Goal: Contribute content: Contribute content

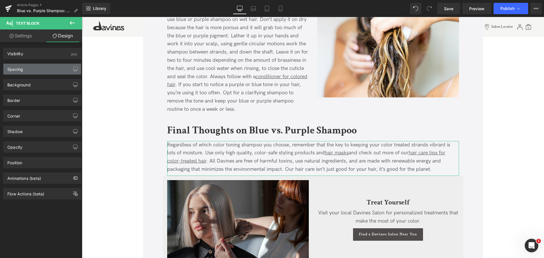
click at [30, 70] on div "Spacing" at bounding box center [42, 69] width 78 height 11
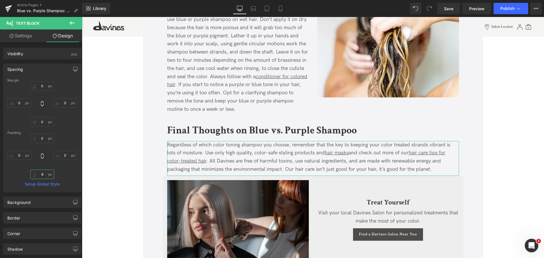
click at [43, 177] on input "8" at bounding box center [42, 174] width 24 height 9
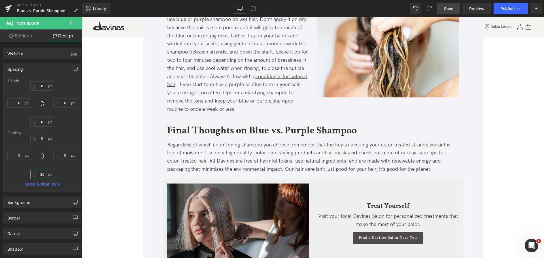
type input "20"
click at [456, 7] on link "Save" at bounding box center [448, 8] width 23 height 11
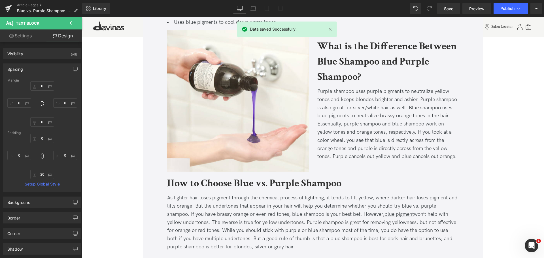
scroll to position [536, 0]
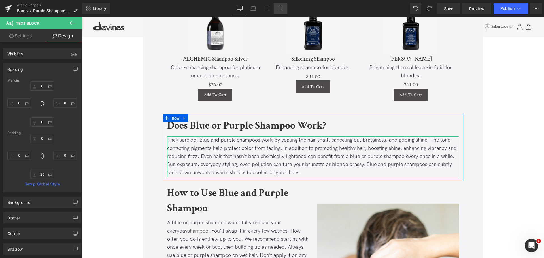
click at [280, 7] on icon at bounding box center [280, 9] width 6 height 6
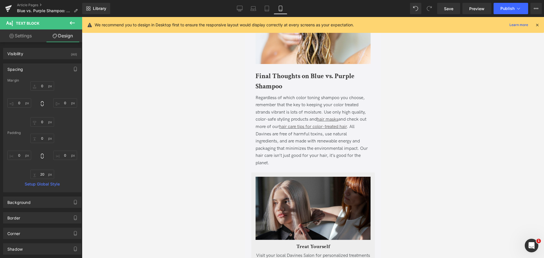
type input "0"
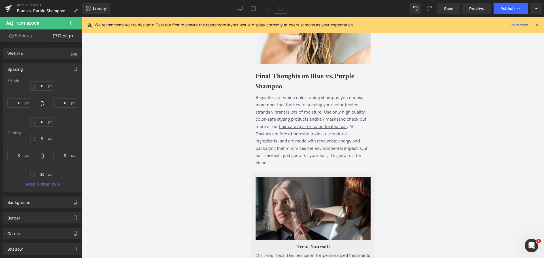
type input "0"
type input "20"
type input "0"
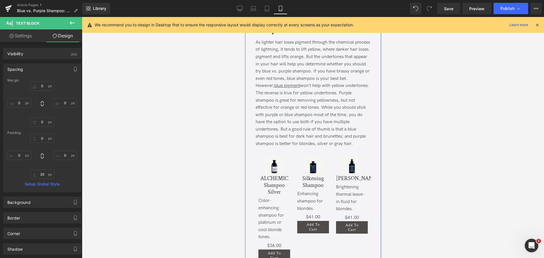
scroll to position [876, 0]
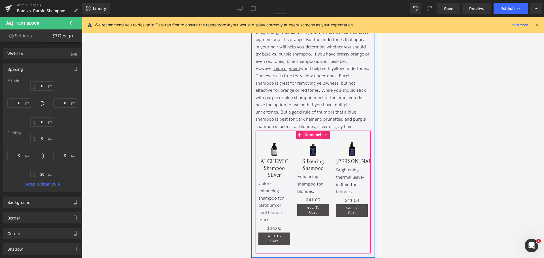
click at [309, 134] on span "Carousel" at bounding box center [313, 135] width 20 height 8
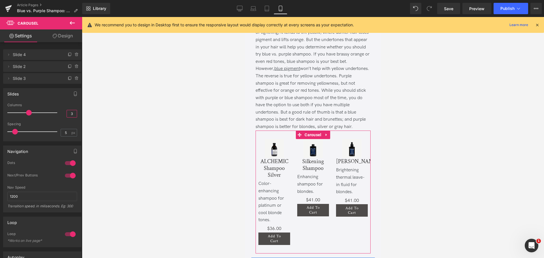
click at [69, 115] on input "3" at bounding box center [72, 113] width 10 height 7
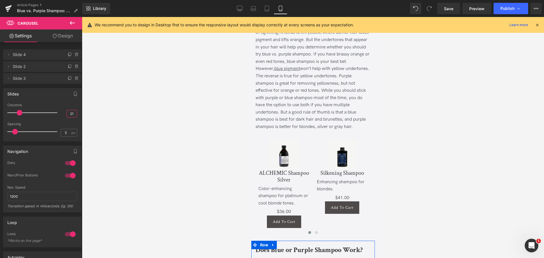
type input "2"
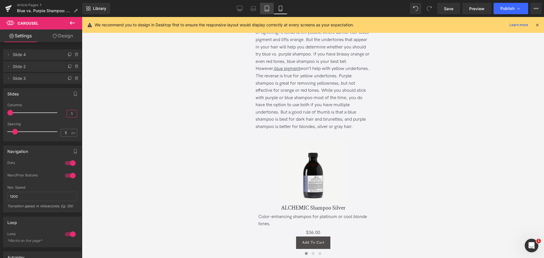
type input "1"
click at [268, 7] on icon at bounding box center [267, 9] width 6 height 6
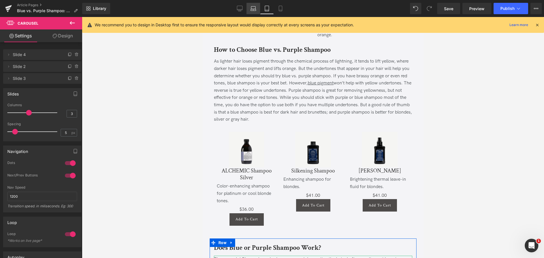
click at [255, 7] on icon at bounding box center [253, 8] width 4 height 3
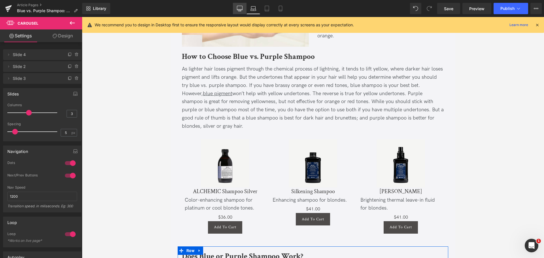
click at [243, 7] on link "Desktop" at bounding box center [240, 8] width 14 height 11
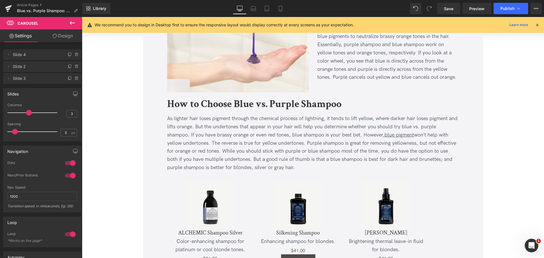
scroll to position [657, 0]
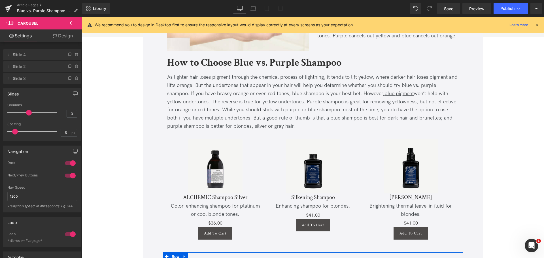
click at [204, 214] on div "Color-enhancing shampoo for platinum or cool blonde tones." at bounding box center [215, 210] width 91 height 16
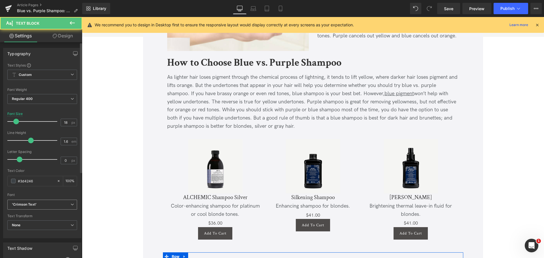
scroll to position [142, 0]
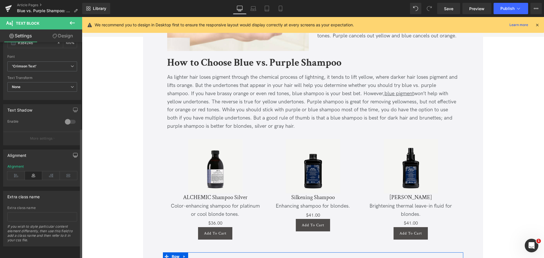
click at [71, 152] on button "button" at bounding box center [75, 155] width 9 height 11
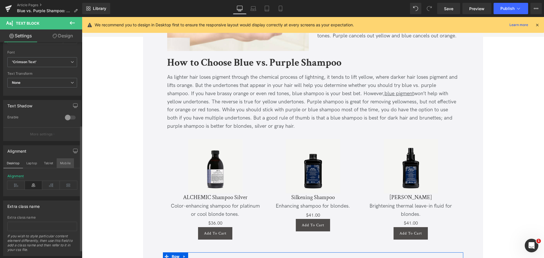
click at [67, 164] on button "Mobile" at bounding box center [65, 163] width 17 height 10
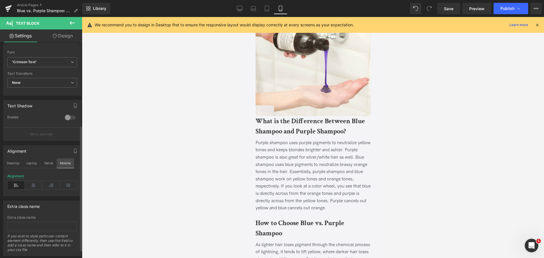
type input "16"
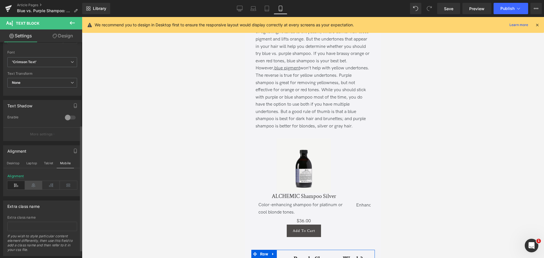
click at [31, 187] on icon at bounding box center [34, 185] width 18 height 8
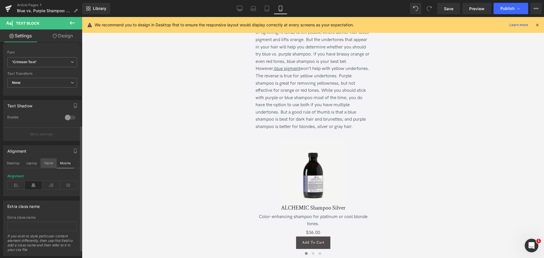
click at [44, 163] on button "Tablet" at bounding box center [48, 163] width 16 height 10
type input "100"
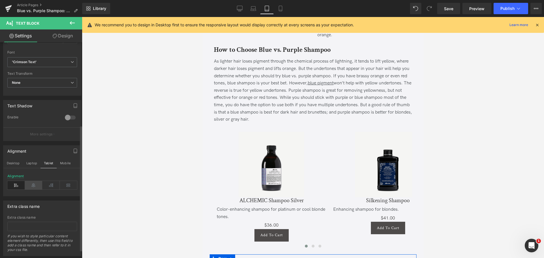
click at [31, 188] on icon at bounding box center [34, 185] width 18 height 8
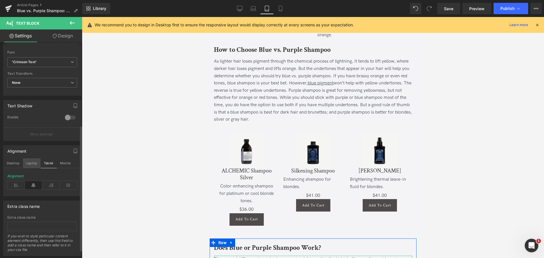
click at [28, 163] on button "Laptop" at bounding box center [32, 163] width 18 height 10
type input "18"
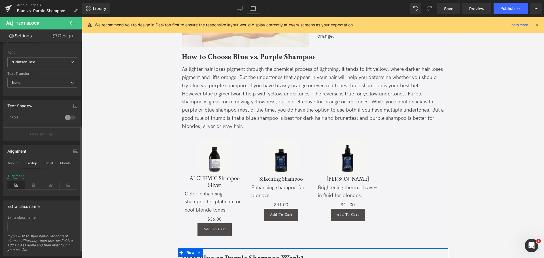
click at [33, 181] on div "Alignment" at bounding box center [42, 185] width 70 height 22
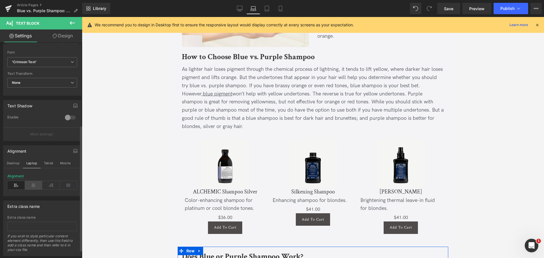
click at [30, 182] on icon at bounding box center [34, 185] width 18 height 8
click at [17, 167] on button "Desktop" at bounding box center [13, 163] width 20 height 10
type input "100"
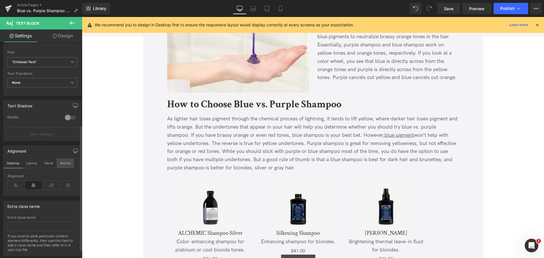
scroll to position [656, 0]
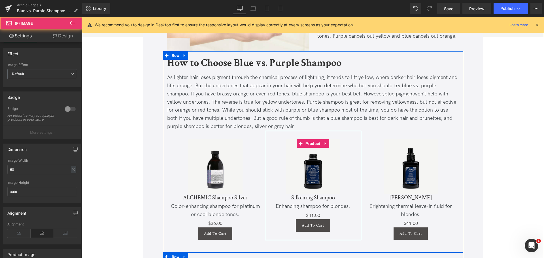
click at [285, 195] on div "Sale Off (P) Image Silkening Shampoo (P) Title Enhancing shampoo for blondes. T…" at bounding box center [313, 185] width 91 height 92
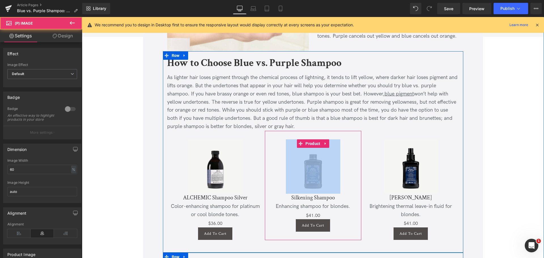
click at [288, 203] on div "Enhancing shampoo for blondes." at bounding box center [313, 206] width 91 height 8
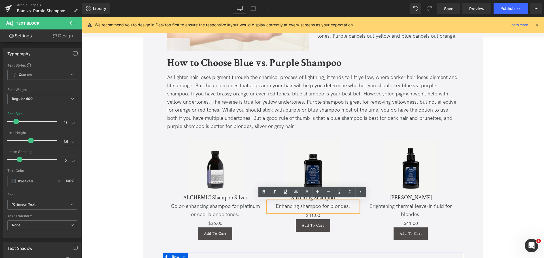
click at [296, 207] on div "Enhancing shampoo for blondes." at bounding box center [313, 206] width 91 height 8
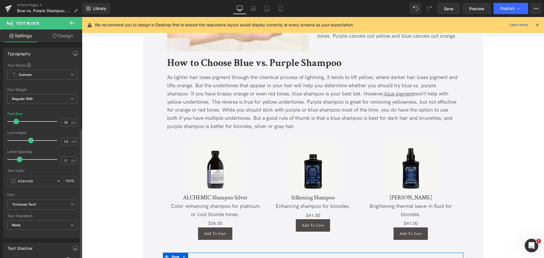
scroll to position [142, 0]
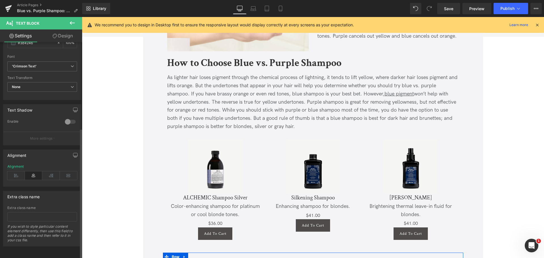
click at [66, 153] on div "Alignment" at bounding box center [42, 155] width 78 height 11
click at [71, 151] on button "button" at bounding box center [75, 155] width 9 height 11
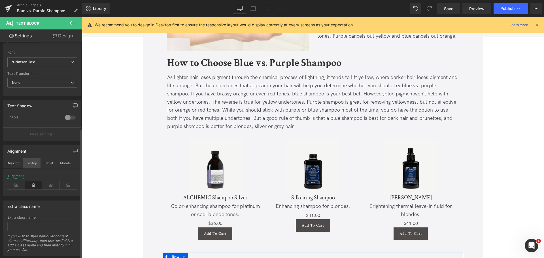
click at [33, 160] on button "Laptop" at bounding box center [32, 163] width 18 height 10
type input "100"
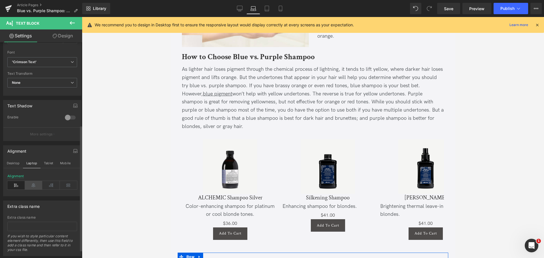
click at [35, 187] on icon at bounding box center [34, 185] width 18 height 8
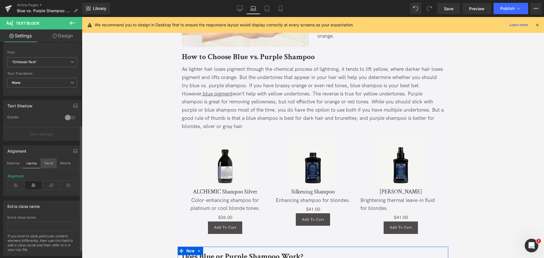
click at [47, 160] on button "Tablet" at bounding box center [48, 163] width 16 height 10
type input "16"
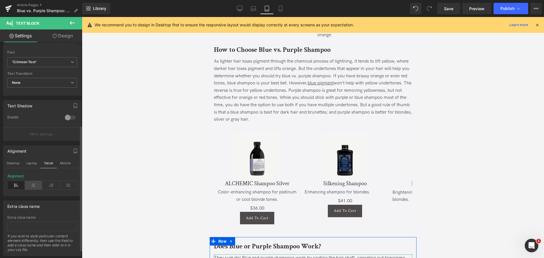
click at [33, 184] on icon at bounding box center [34, 185] width 18 height 8
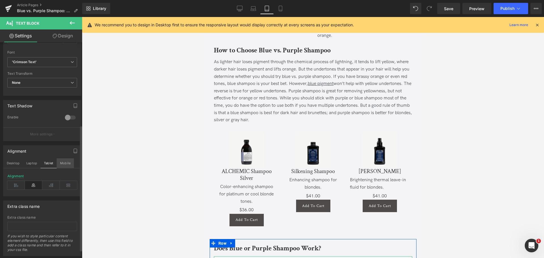
click at [62, 160] on button "Mobile" at bounding box center [65, 163] width 17 height 10
type input "100"
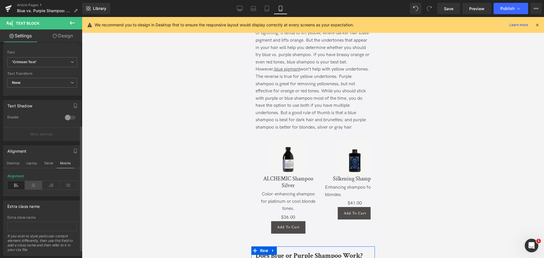
click at [31, 185] on icon at bounding box center [34, 185] width 18 height 8
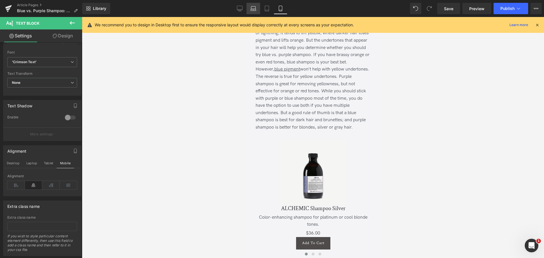
click at [248, 8] on link "Laptop" at bounding box center [253, 8] width 14 height 11
type input "18"
type input "100"
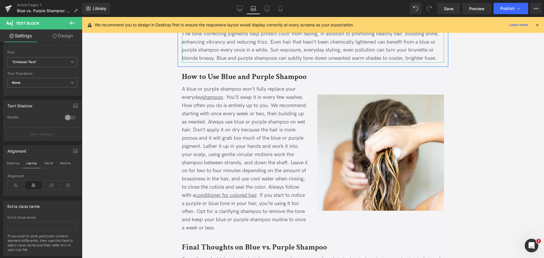
scroll to position [615, 0]
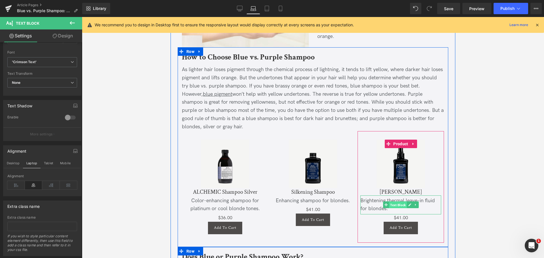
click at [394, 202] on span "Text Block" at bounding box center [398, 205] width 18 height 7
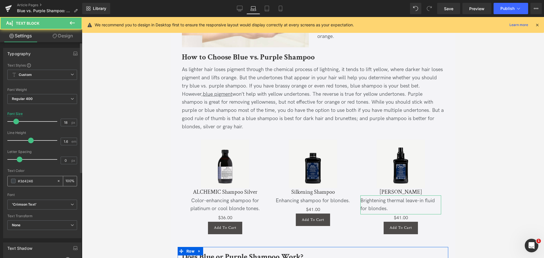
scroll to position [142, 0]
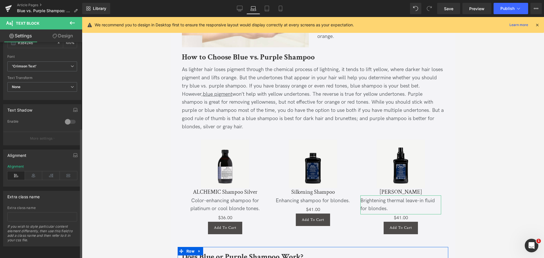
click at [28, 177] on div "Alignment" at bounding box center [42, 175] width 70 height 22
click at [34, 171] on icon at bounding box center [34, 175] width 18 height 8
click at [71, 150] on button "button" at bounding box center [75, 155] width 9 height 11
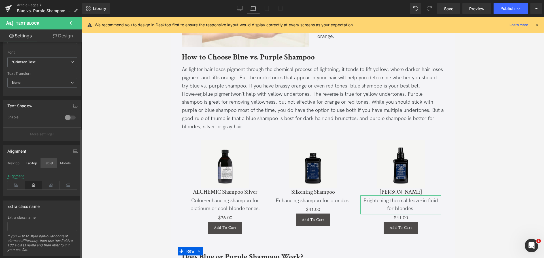
click at [50, 159] on button "Tablet" at bounding box center [48, 163] width 16 height 10
type input "16"
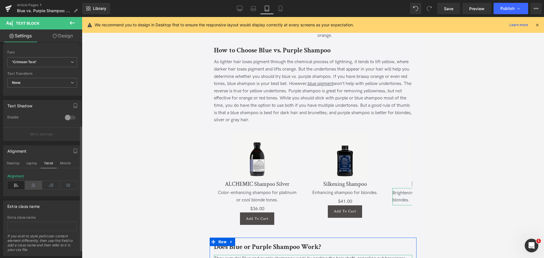
scroll to position [612, 0]
click at [32, 182] on icon at bounding box center [34, 185] width 18 height 8
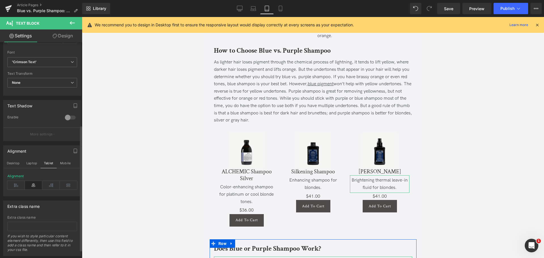
click at [69, 157] on div "Alignment Desktop Laptop Tablet Mobile Left Center Right Justify Alignment" at bounding box center [42, 170] width 78 height 51
click at [63, 163] on button "Mobile" at bounding box center [65, 163] width 17 height 10
type input "100"
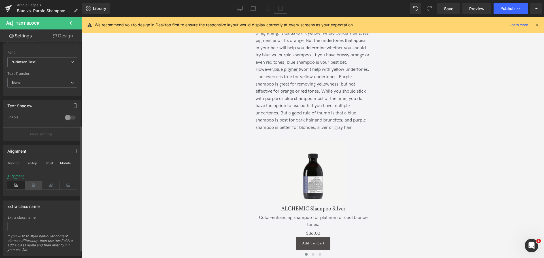
click at [33, 187] on icon at bounding box center [34, 185] width 18 height 8
click at [243, 12] on link "Desktop" at bounding box center [240, 8] width 14 height 11
type input "18"
type input "100"
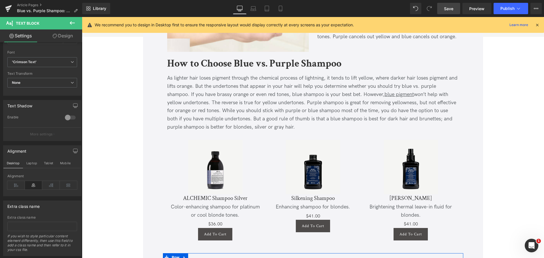
click at [446, 7] on span "Save" at bounding box center [448, 9] width 9 height 6
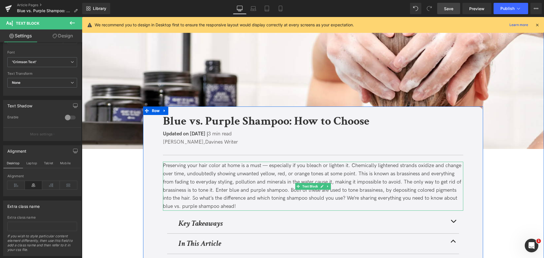
scroll to position [128, 0]
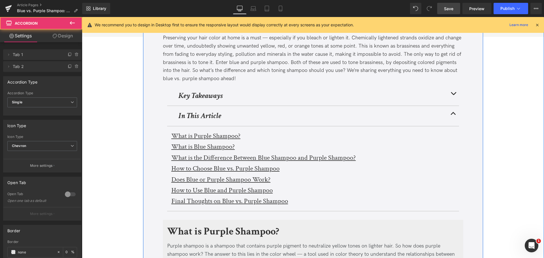
click at [452, 95] on button "button" at bounding box center [452, 96] width 11 height 20
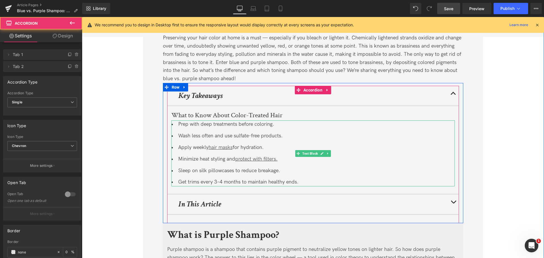
click at [200, 144] on li "Apply weekly hair masks for hydration." at bounding box center [312, 148] width 283 height 8
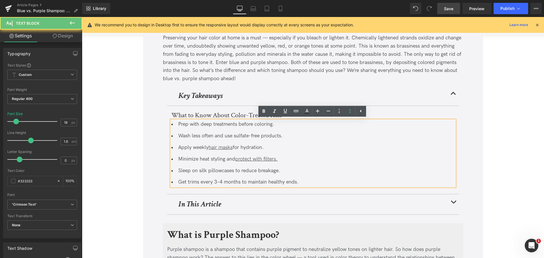
click at [200, 144] on li "Apply weekly hair masks for hydration." at bounding box center [312, 148] width 283 height 8
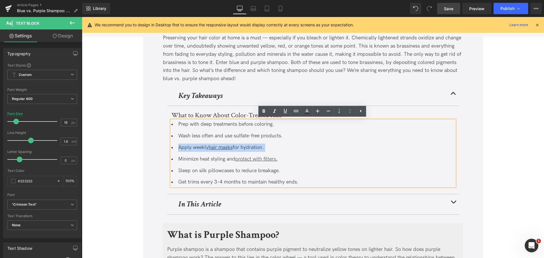
click at [200, 144] on li "Apply weekly hair masks for hydration." at bounding box center [312, 148] width 283 height 8
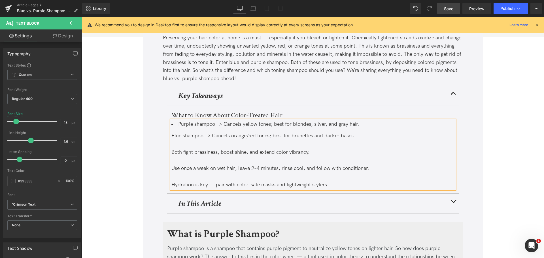
click at [221, 144] on div at bounding box center [312, 144] width 283 height 8
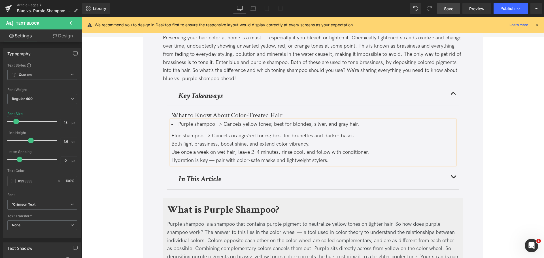
click at [223, 125] on li "Purple shampoo → Cancels yellow tones; best for blondes, silver, and gray hair." at bounding box center [312, 124] width 283 height 8
click at [213, 135] on div "Blue shampoo → Cancels orange/red tones; best for brunettes and darker bases." at bounding box center [312, 136] width 283 height 8
click at [238, 136] on div "Blue shampoo cancels orange/red tones; best for brunettes and darker bases." at bounding box center [312, 136] width 283 height 8
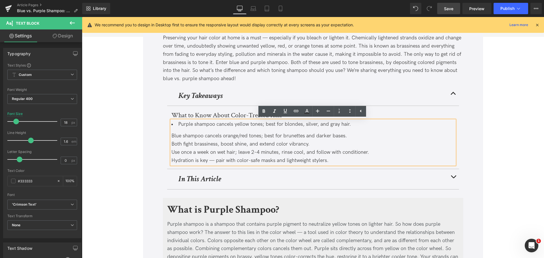
click at [263, 124] on li "Purple shampoo cancels yellow tones; best for blondes, silver, and gray hair." at bounding box center [312, 124] width 283 height 8
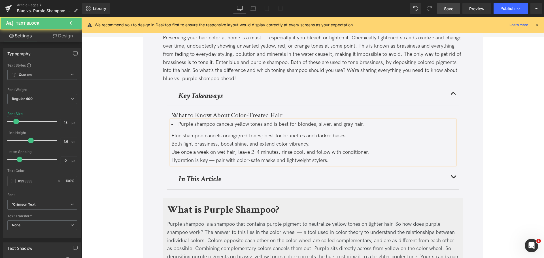
click at [265, 137] on div "Blue shampoo cancels orange/red tones; best for brunettes and darker bases." at bounding box center [312, 136] width 283 height 8
click at [366, 134] on div "Blue shampoo cancels orange/red tones and is best for brunettes and darker base…" at bounding box center [312, 136] width 283 height 8
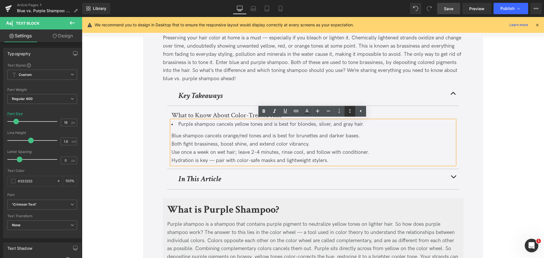
click at [349, 111] on icon at bounding box center [349, 111] width 7 height 7
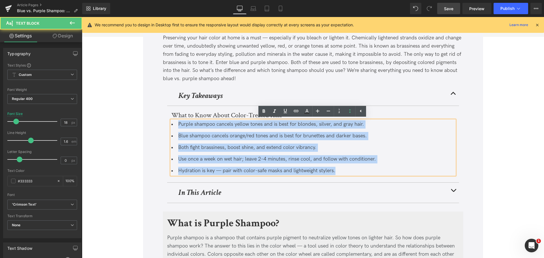
click at [189, 136] on li "Blue shampoo cancels orange/red tones and is best for brunettes and darker base…" at bounding box center [312, 136] width 283 height 8
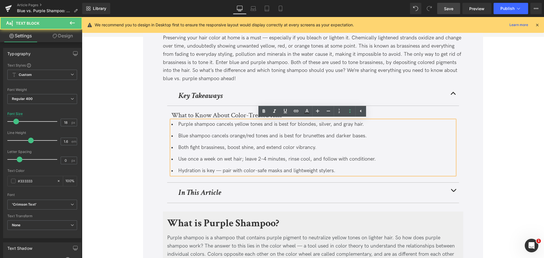
click at [182, 123] on li "Purple shampoo cancels yellow tones and is best for blondes, silver, and gray h…" at bounding box center [312, 124] width 283 height 8
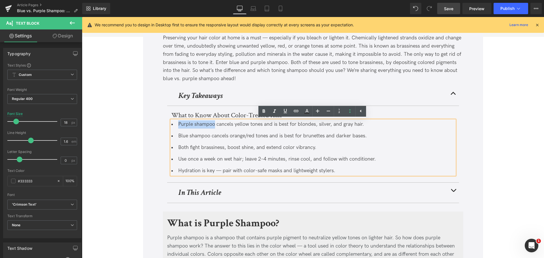
click at [207, 124] on li "Purple shampoo cancels yellow tones and is best for blondes, silver, and gray h…" at bounding box center [312, 124] width 283 height 8
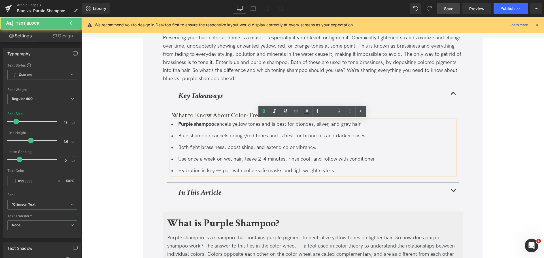
click at [215, 123] on li "Purple shampoo cancels yellow tones and is best for blondes, silver, and gray h…" at bounding box center [312, 124] width 283 height 8
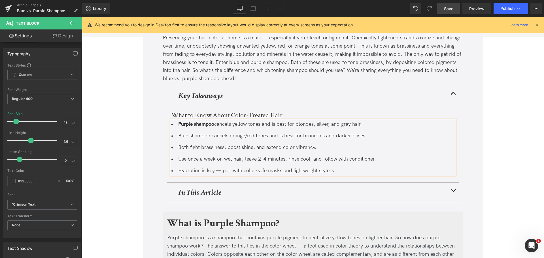
click at [185, 133] on li "Blue shampoo cancels orange/red tones and is best for brunettes and darker base…" at bounding box center [312, 136] width 283 height 8
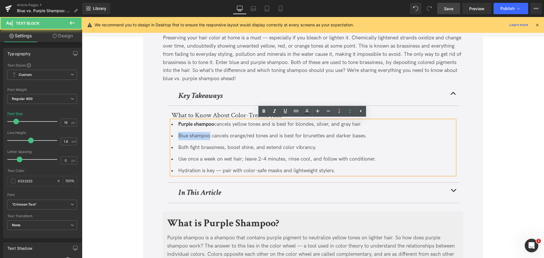
click at [190, 135] on li "Blue shampoo cancels orange/red tones and is best for brunettes and darker base…" at bounding box center [312, 136] width 283 height 8
click at [211, 136] on li "Blue shampoo cancels orange/red tones and is best for brunettes and darker base…" at bounding box center [312, 136] width 283 height 8
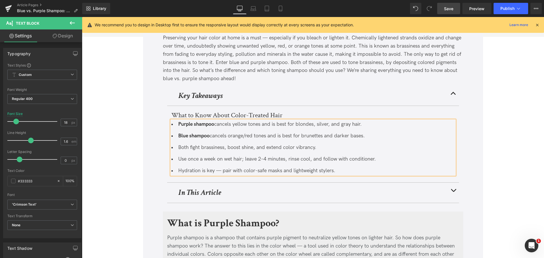
click at [193, 146] on li "Both fight brassiness, boost shine, and extend color vibrancy." at bounding box center [312, 148] width 283 height 8
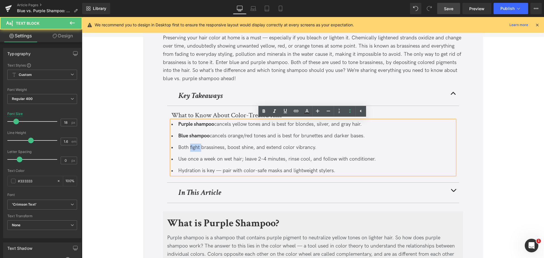
click at [193, 146] on li "Both fight brassiness, boost shine, and extend color vibrancy." at bounding box center [312, 148] width 283 height 8
click at [217, 145] on li "Both fight brassiness, boost shine, and extend color vibrancy." at bounding box center [312, 148] width 283 height 8
click at [177, 147] on li "Both fight brassiness, boost shine, and extend color vibrancy." at bounding box center [312, 148] width 283 height 8
click at [182, 159] on li "Use once a week on wet hair; leave 2–4 minutes, rinse cool, and follow with con…" at bounding box center [312, 159] width 283 height 8
click at [185, 170] on li "Hydration is key — pair with color-safe masks and lightweight stylers." at bounding box center [312, 171] width 283 height 8
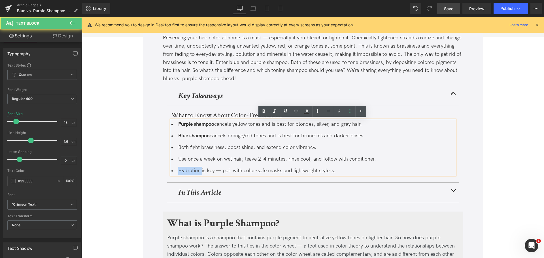
click at [185, 170] on li "Hydration is key — pair with color-safe masks and lightweight stylers." at bounding box center [312, 171] width 283 height 8
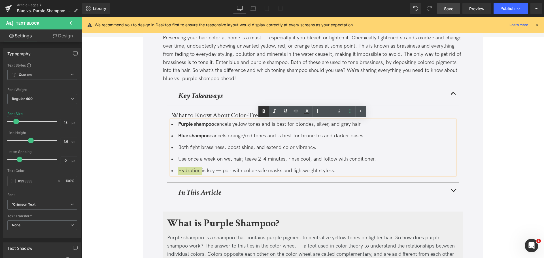
click at [266, 111] on icon at bounding box center [263, 111] width 7 height 7
click at [454, 8] on link "Save" at bounding box center [448, 8] width 23 height 11
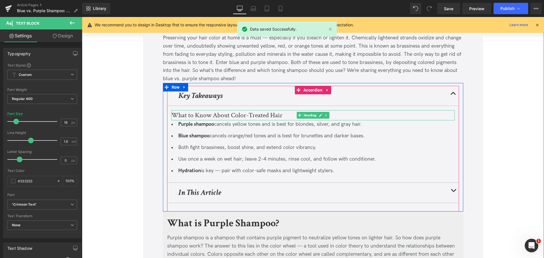
click at [195, 116] on h3 "What to Know About Color-Treated Hair" at bounding box center [312, 115] width 283 height 10
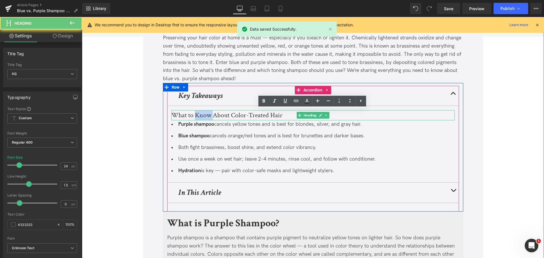
click at [195, 116] on h3 "What to Know About Color-Treated Hair" at bounding box center [312, 115] width 283 height 10
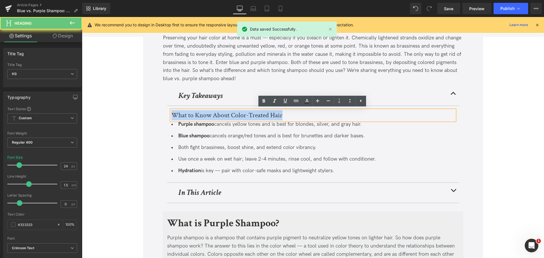
click at [195, 116] on h3 "What to Know About Color-Treated Hair" at bounding box center [312, 115] width 283 height 10
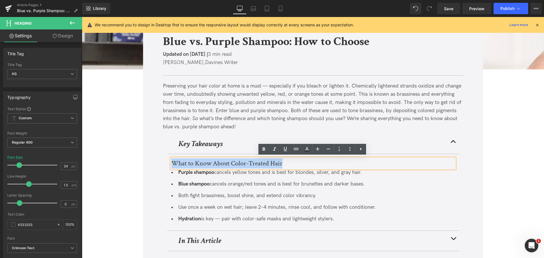
scroll to position [79, 0]
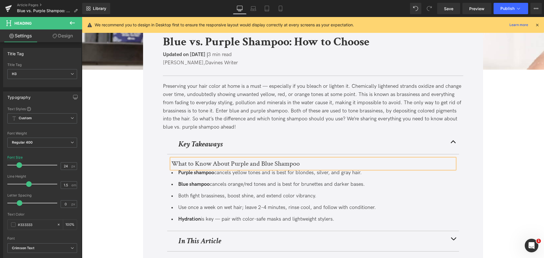
click at [240, 164] on h3 "What to Know About Purple and Blue Shampoo" at bounding box center [312, 164] width 283 height 10
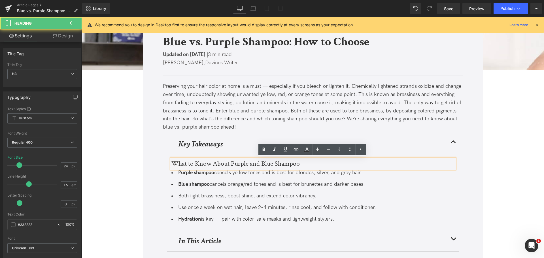
click at [240, 164] on h3 "What to Know About Purple and Blue Shampoo" at bounding box center [312, 164] width 283 height 10
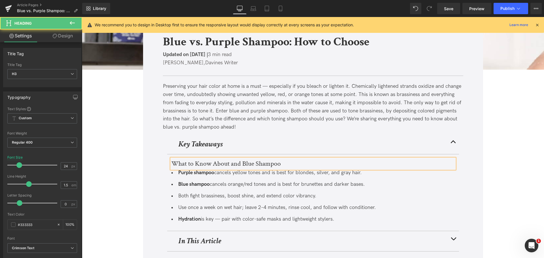
click at [240, 164] on h3 "What to Know About and Blue Shampoo" at bounding box center [312, 164] width 283 height 10
click at [242, 164] on h3 "What to Know About Blue Shampoo" at bounding box center [312, 164] width 283 height 10
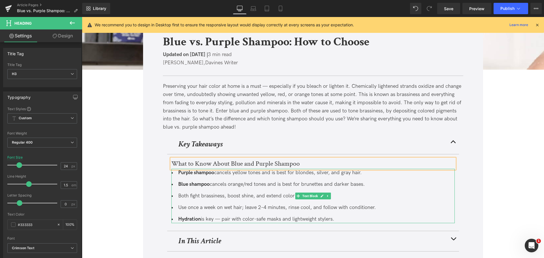
click at [218, 185] on li "Blue shampoo cancels orange/red tones and is best for brunettes and darker base…" at bounding box center [312, 184] width 283 height 8
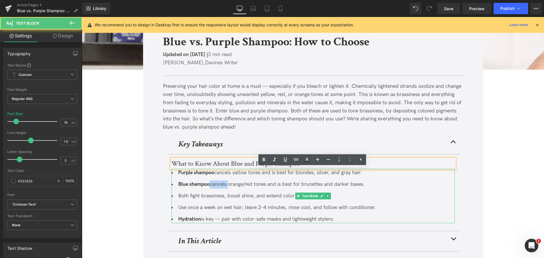
click at [218, 185] on li "Blue shampoo cancels orange/red tones and is best for brunettes and darker base…" at bounding box center [312, 184] width 283 height 8
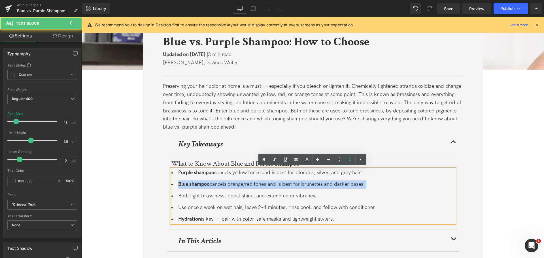
click at [218, 185] on li "Blue shampoo cancels orange/red tones and is best for brunettes and darker base…" at bounding box center [312, 184] width 283 height 8
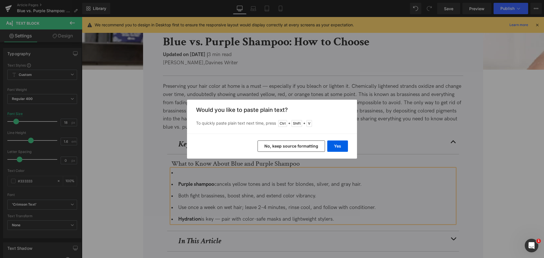
click at [291, 146] on button "No, keep source formatting" at bounding box center [290, 145] width 67 height 11
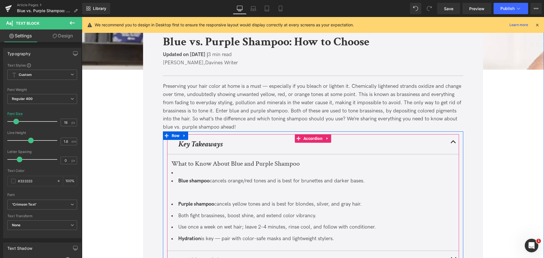
click at [221, 196] on li "Blue shampoo cancels orange/red tones and is best for brunettes and darker base…" at bounding box center [312, 183] width 283 height 28
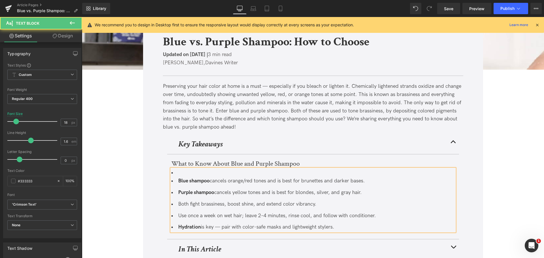
click at [203, 169] on li "Blue shampoo cancels orange/red tones and is best for brunettes and darker base…" at bounding box center [312, 177] width 283 height 16
click at [225, 177] on li "Blue shampoo cancels orange/red tones and is best for brunettes and darker base…" at bounding box center [312, 177] width 283 height 16
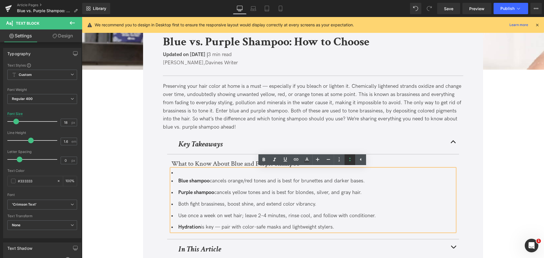
click at [348, 157] on icon at bounding box center [349, 159] width 7 height 7
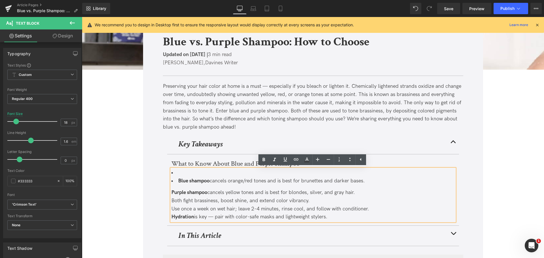
click at [213, 179] on span "cancels orange/red tones and is best for brunettes and darker bases." at bounding box center [286, 181] width 155 height 6
click at [177, 180] on li "Blue shampoo cancels orange/red tones and is best for brunettes and darker base…" at bounding box center [312, 181] width 283 height 8
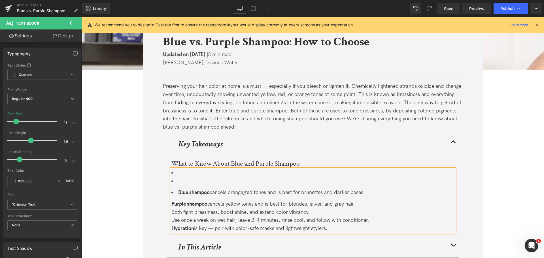
click at [192, 198] on div "Blue shampoo cancels orange/red tones and is best for brunettes and darker base…" at bounding box center [312, 201] width 283 height 64
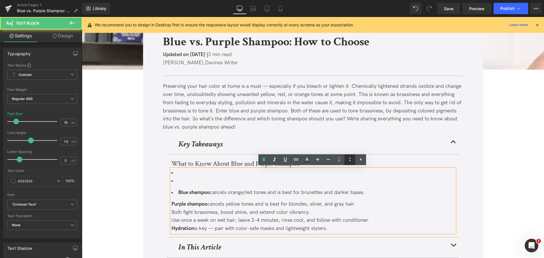
click at [349, 159] on icon at bounding box center [349, 159] width 7 height 7
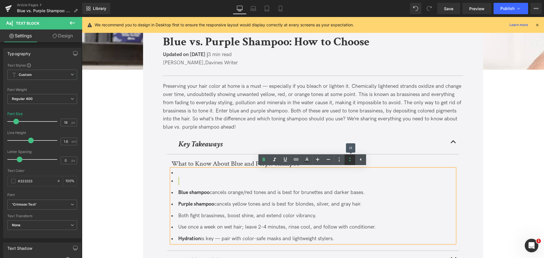
click at [349, 160] on icon at bounding box center [349, 159] width 7 height 7
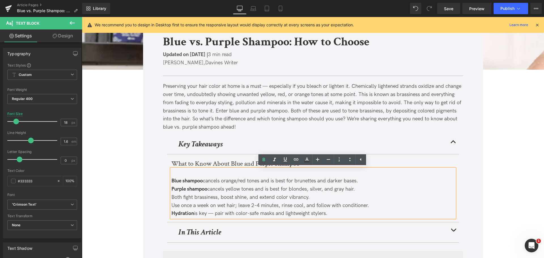
click at [181, 174] on div "Blue shampoo cancels orange/red tones and is best for brunettes and darker base…" at bounding box center [312, 193] width 283 height 49
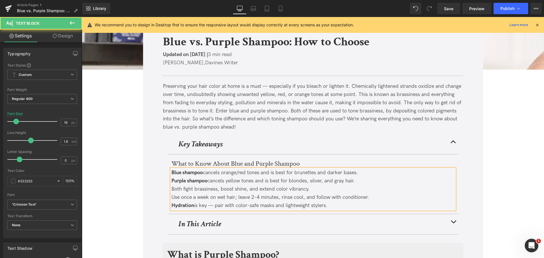
click at [181, 174] on span "Blue shampoo" at bounding box center [186, 173] width 31 height 6
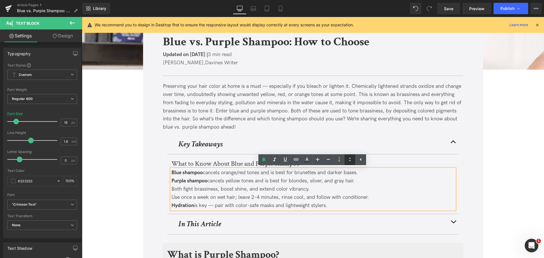
click at [347, 162] on icon at bounding box center [349, 159] width 7 height 7
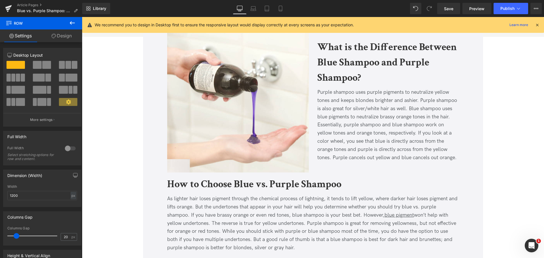
scroll to position [527, 0]
click at [447, 7] on span "Save" at bounding box center [448, 9] width 9 height 6
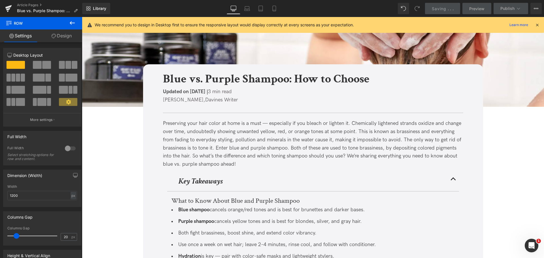
scroll to position [0, 0]
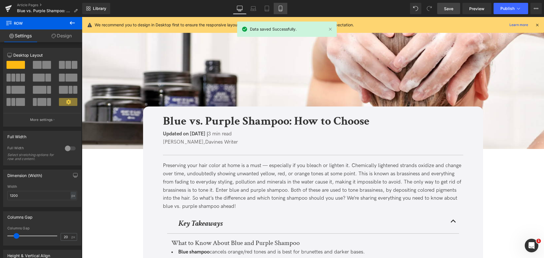
click at [278, 8] on icon at bounding box center [280, 9] width 6 height 6
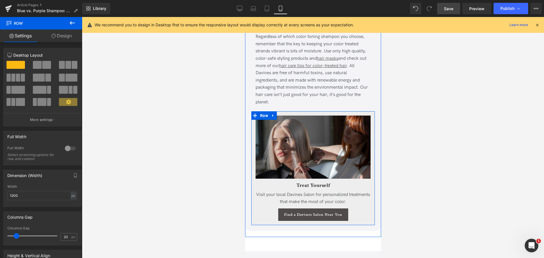
scroll to position [1509, 0]
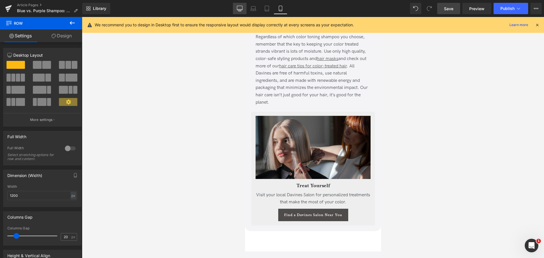
click at [237, 8] on icon at bounding box center [239, 8] width 5 height 4
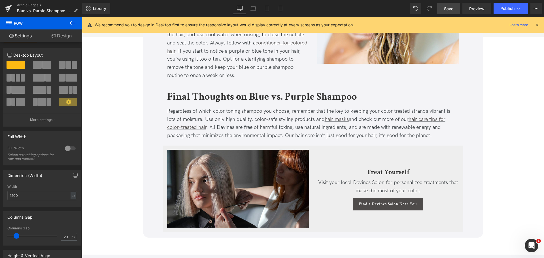
scroll to position [1054, 0]
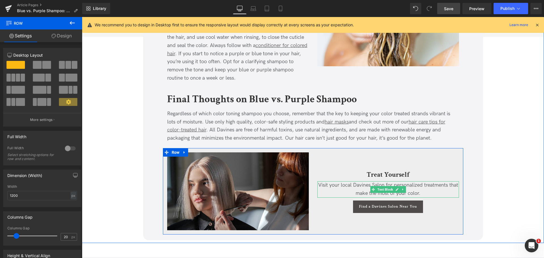
click at [339, 190] on div "Visit your local Davines Salon for personalized treatments that make the most o…" at bounding box center [388, 189] width 142 height 16
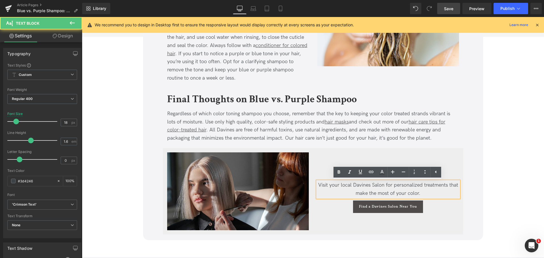
click at [425, 195] on div "Visit your local Davines Salon for personalized treatments that make the most o…" at bounding box center [388, 189] width 142 height 16
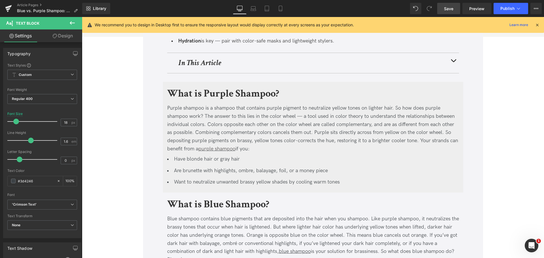
scroll to position [257, 0]
click at [535, 26] on icon at bounding box center [536, 24] width 5 height 5
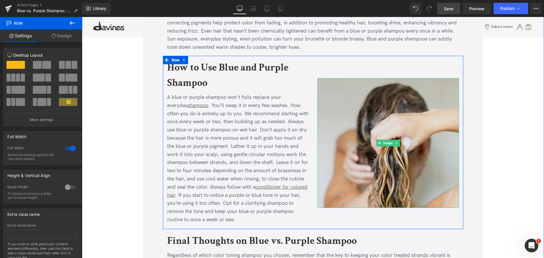
scroll to position [912, 0]
click at [345, 108] on img at bounding box center [388, 143] width 142 height 130
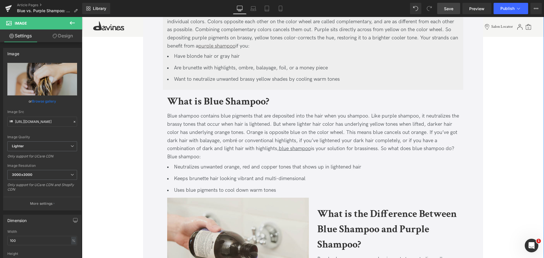
scroll to position [360, 0]
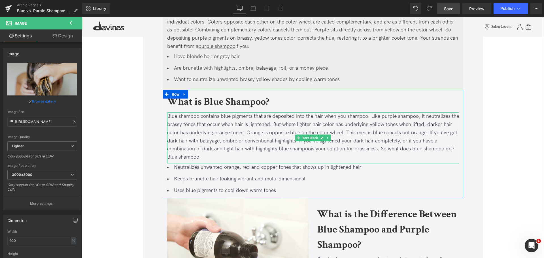
click at [294, 149] on u "blue shampoo" at bounding box center [295, 149] width 32 height 6
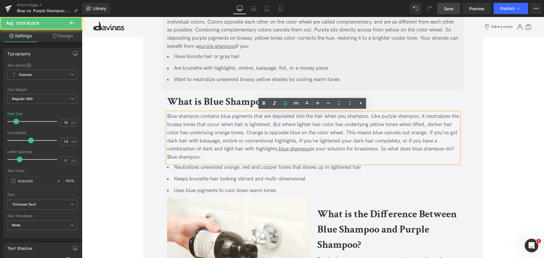
click at [303, 149] on u "blue shampoo" at bounding box center [295, 149] width 32 height 6
click at [284, 149] on u "blue shampoo" at bounding box center [295, 149] width 32 height 6
click at [298, 151] on u "blue shampoo" at bounding box center [295, 149] width 32 height 6
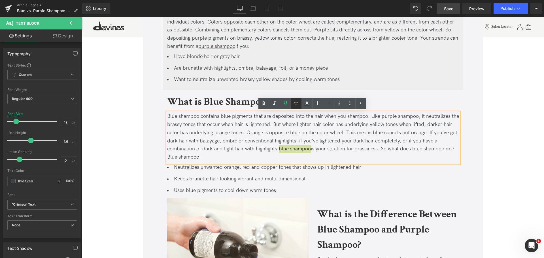
click at [291, 106] on link at bounding box center [295, 103] width 11 height 11
click at [373, 0] on div "Text Color Highlight Color #333333 Edit or remove link: Edit - Unlink - Cancel …" at bounding box center [272, 0] width 544 height 0
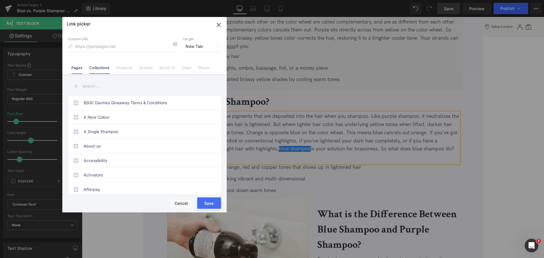
click at [108, 67] on link "Collections" at bounding box center [99, 69] width 20 height 8
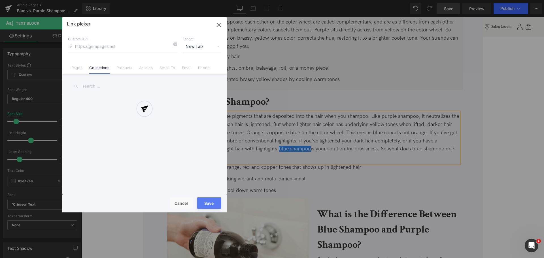
click at [124, 71] on div at bounding box center [144, 114] width 164 height 195
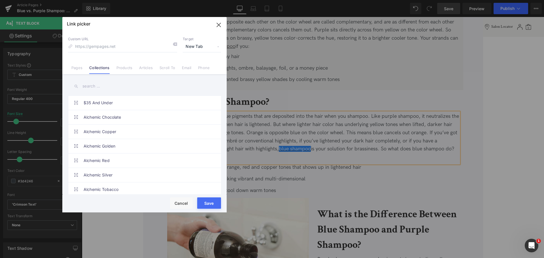
click at [124, 71] on link "Products" at bounding box center [124, 69] width 16 height 8
click at [91, 87] on input "text" at bounding box center [144, 86] width 153 height 13
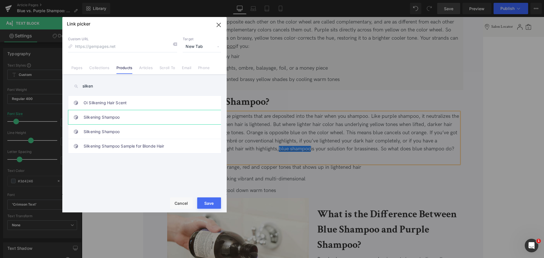
type input "silken"
click at [122, 119] on link "Silkening Shampoo" at bounding box center [146, 117] width 125 height 14
type input "/products/silkening-shampoo"
click at [216, 204] on button "Save" at bounding box center [209, 202] width 24 height 11
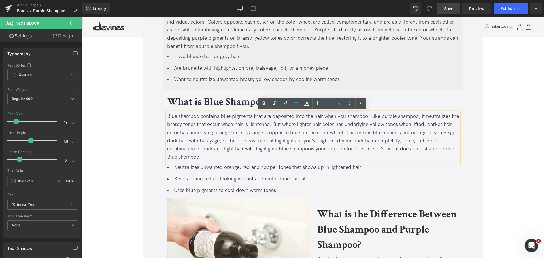
click at [278, 125] on div "Blue shampoo contains blue pigments that are deposited into the hair when you s…" at bounding box center [313, 136] width 292 height 49
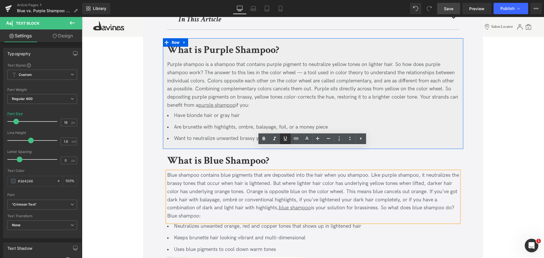
scroll to position [301, 0]
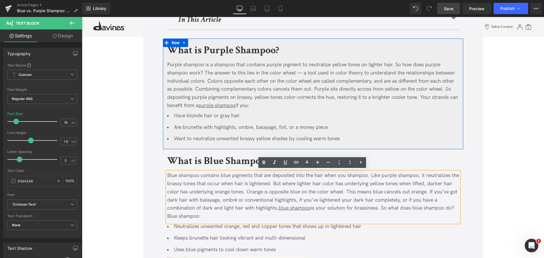
click at [224, 101] on div "Purple shampoo is a shampoo that contains purple pigment to neutralize yellow t…" at bounding box center [313, 85] width 292 height 49
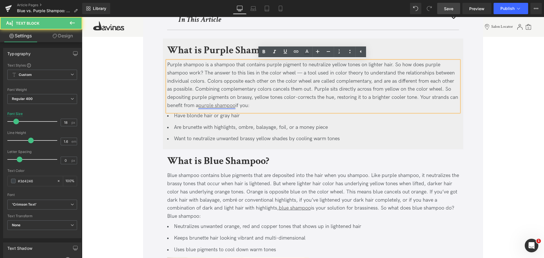
click at [217, 105] on link "purple shampoo" at bounding box center [216, 105] width 37 height 6
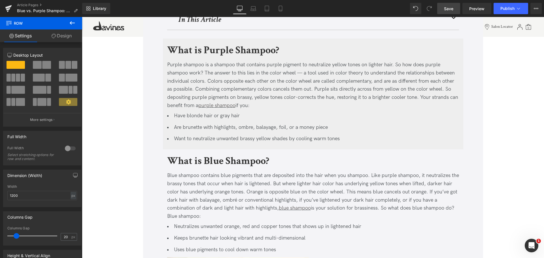
drag, startPoint x: 447, startPoint y: 11, endPoint x: 231, endPoint y: 151, distance: 256.9
click at [447, 11] on span "Save" at bounding box center [448, 9] width 9 height 6
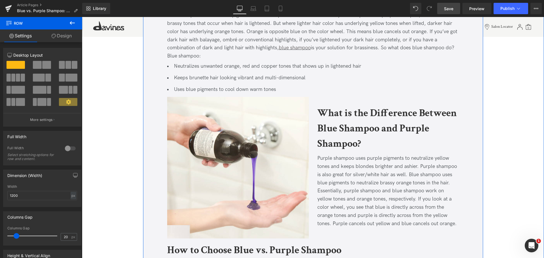
scroll to position [461, 0]
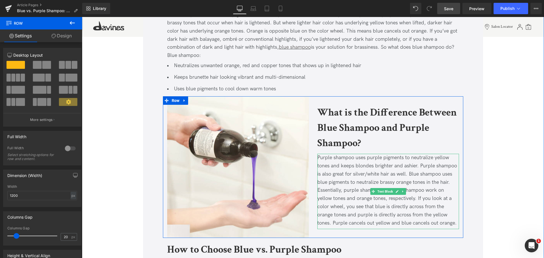
click at [367, 175] on div "Purple shampoo uses purple pigments to neutralize yellow tones and keeps blonde…" at bounding box center [388, 190] width 142 height 73
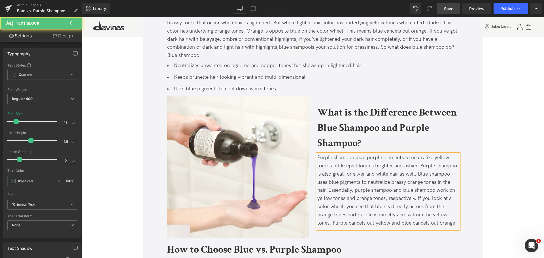
click at [355, 179] on div "Purple shampoo uses purple pigments to neutralize yellow tones and keeps blonde…" at bounding box center [388, 190] width 142 height 73
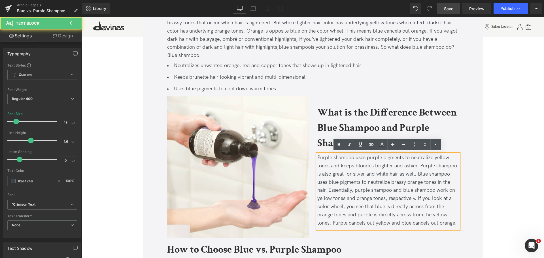
click at [362, 188] on div "Purple shampoo uses purple pigments to neutralize yellow tones and keeps blonde…" at bounding box center [388, 190] width 142 height 73
click at [366, 198] on div "Purple shampoo uses purple pigments to neutralize yellow tones and keeps blonde…" at bounding box center [388, 190] width 142 height 73
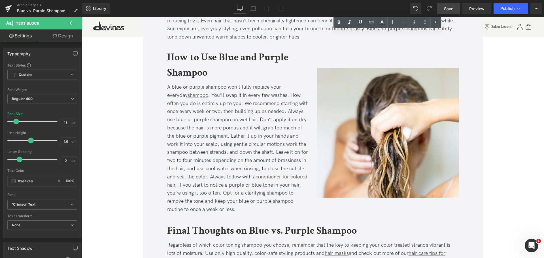
scroll to position [923, 0]
click at [451, 8] on span "Save" at bounding box center [448, 9] width 9 height 6
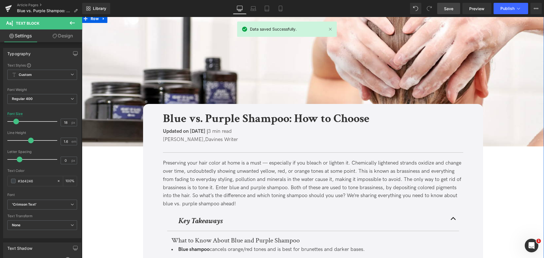
scroll to position [0, 0]
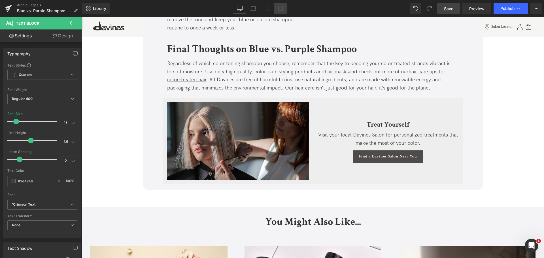
click at [282, 9] on icon at bounding box center [280, 8] width 3 height 5
type input "16"
type input "100"
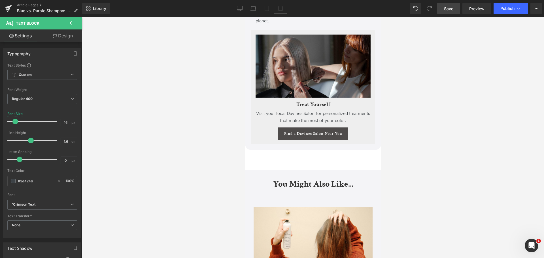
scroll to position [1563, 0]
